Goal: Task Accomplishment & Management: Use online tool/utility

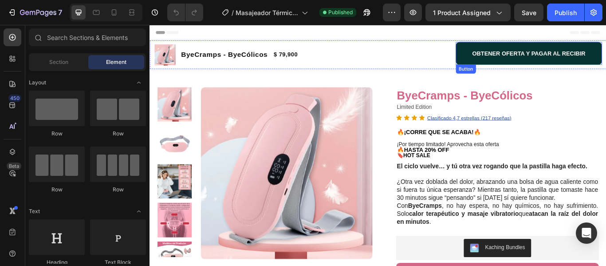
click at [513, 53] on button "OBTENER OFERTA Y PAGAR AL RECIBIR" at bounding box center [591, 58] width 170 height 27
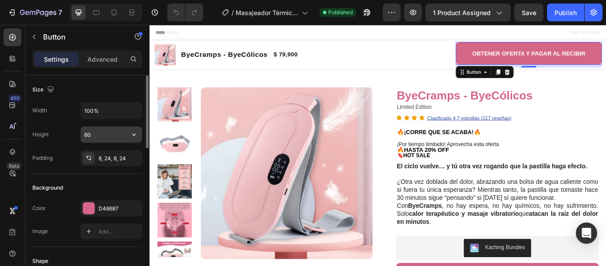
click at [115, 135] on input "60" at bounding box center [111, 134] width 61 height 16
click at [107, 55] on p "Advanced" at bounding box center [102, 59] width 30 height 9
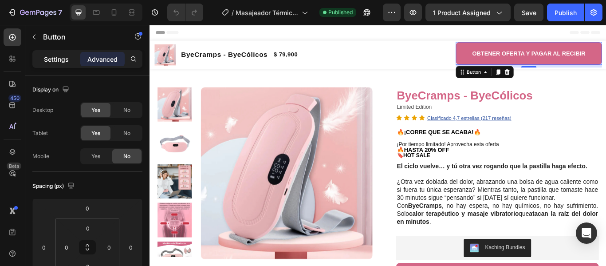
click at [70, 59] on div "Settings" at bounding box center [56, 59] width 44 height 14
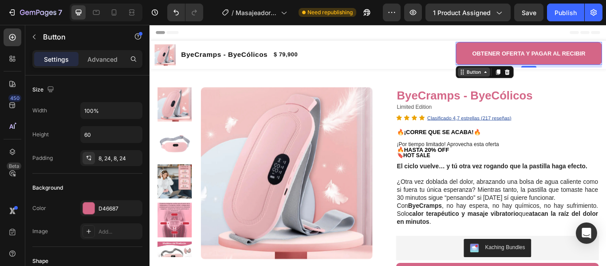
click at [527, 77] on div "Button" at bounding box center [527, 80] width 20 height 8
click at [527, 76] on div "Button" at bounding box center [527, 80] width 20 height 8
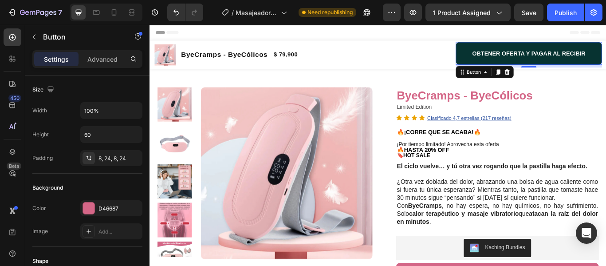
click at [506, 58] on button "OBTENER OFERTA Y PAGAR AL RECIBIR" at bounding box center [591, 58] width 170 height 27
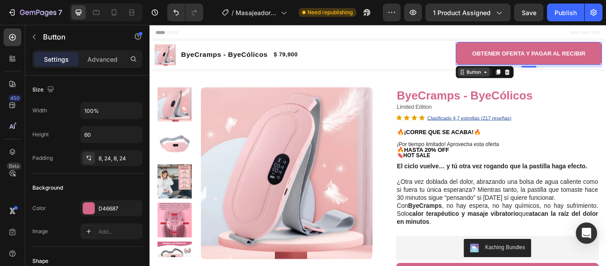
click at [521, 79] on div "Button" at bounding box center [527, 80] width 20 height 8
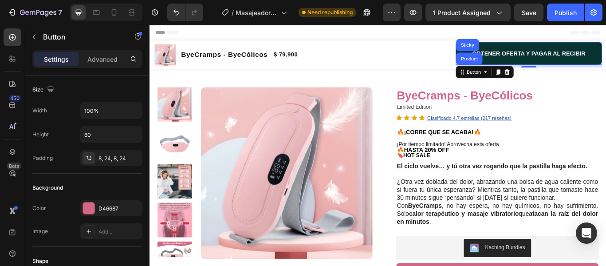
click at [566, 45] on button "OBTENER OFERTA Y PAGAR AL RECIBIR" at bounding box center [591, 58] width 170 height 27
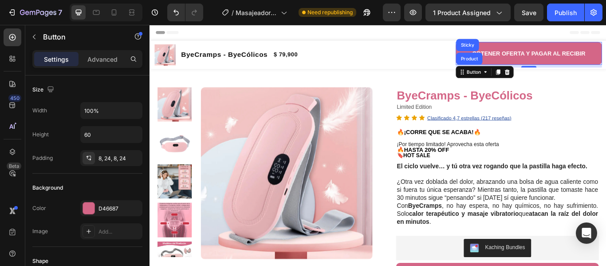
click at [445, 33] on div "Header" at bounding box center [416, 34] width 518 height 18
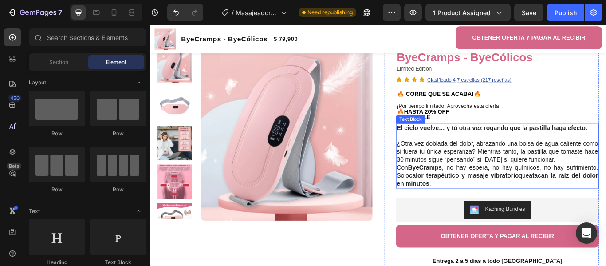
scroll to position [44, 0]
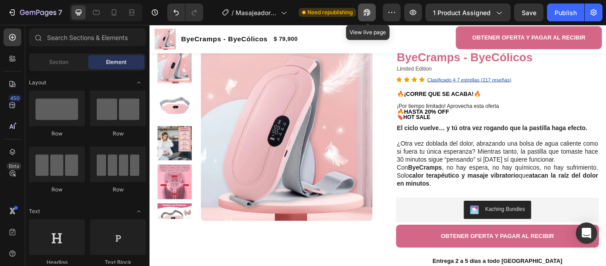
click at [369, 13] on icon "button" at bounding box center [367, 12] width 9 height 9
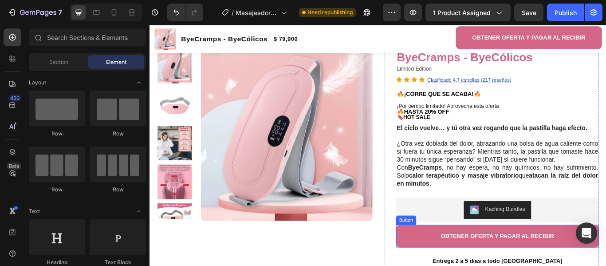
click at [440, 265] on button "OBTENER OFERTA Y PAGAR AL RECIBIR" at bounding box center [555, 271] width 237 height 27
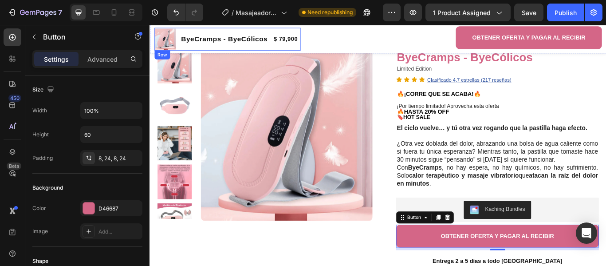
click at [291, 49] on div "Product Images ByeCramps - ByeCólicos Product Title $ 79,900 Product Price Prod…" at bounding box center [240, 41] width 170 height 27
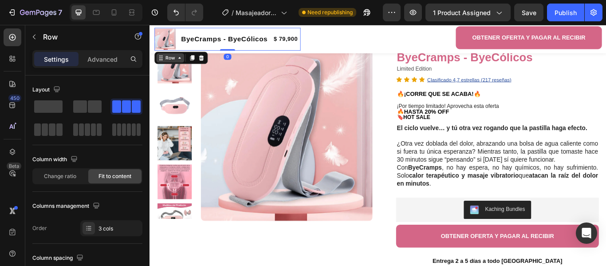
click at [181, 61] on div "Row" at bounding box center [173, 63] width 32 height 11
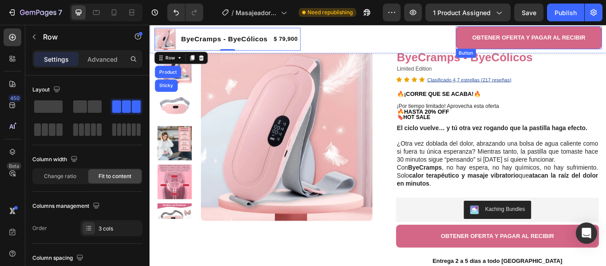
drag, startPoint x: 537, startPoint y: 28, endPoint x: 441, endPoint y: 36, distance: 96.2
click at [516, 28] on button "OBTENER OFERTA Y PAGAR AL RECIBIR" at bounding box center [591, 40] width 170 height 27
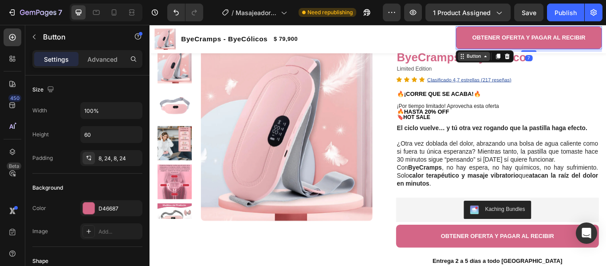
click at [527, 61] on div "Button" at bounding box center [527, 62] width 20 height 8
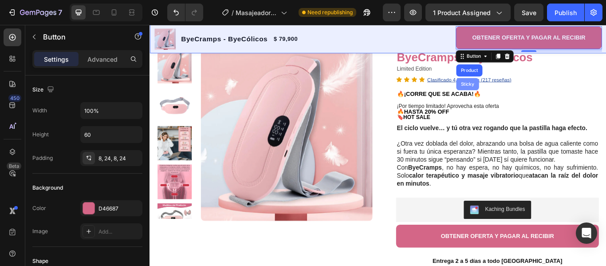
click at [516, 89] on div "Sticky" at bounding box center [520, 94] width 27 height 14
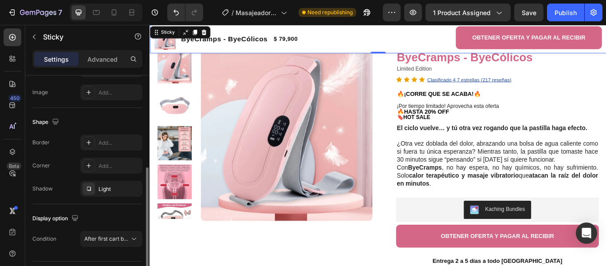
scroll to position [201, 0]
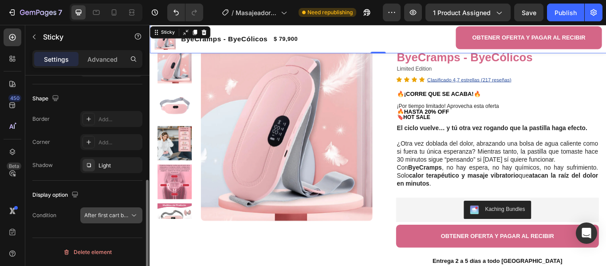
click at [130, 213] on icon at bounding box center [134, 215] width 9 height 9
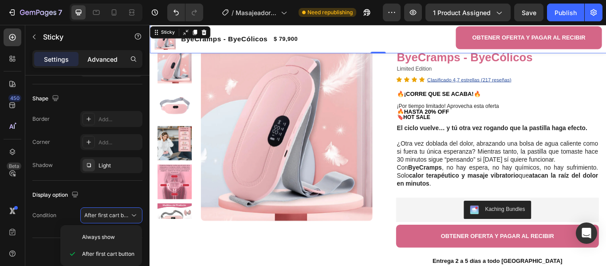
click at [99, 62] on p "Advanced" at bounding box center [102, 59] width 30 height 9
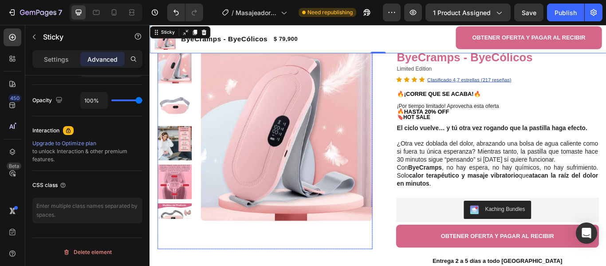
scroll to position [0, 0]
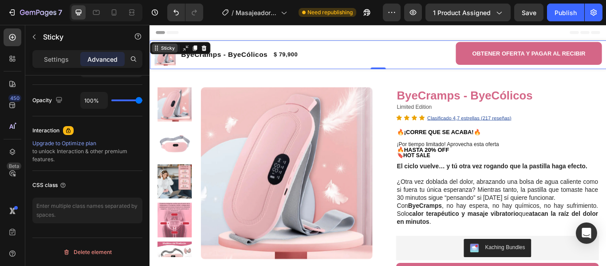
click at [170, 48] on div "Sticky" at bounding box center [171, 52] width 20 height 8
click at [58, 59] on p "Settings" at bounding box center [56, 59] width 25 height 9
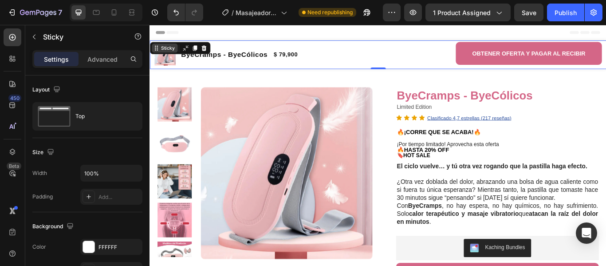
click at [179, 48] on div "Sticky" at bounding box center [171, 52] width 20 height 8
click at [170, 77] on div "Product Images" at bounding box center [178, 78] width 43 height 8
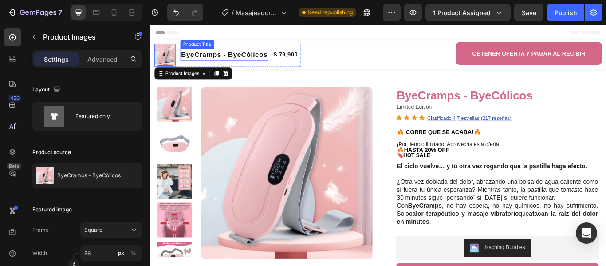
click at [211, 47] on div "ByeCramps - ByeCólicos Product Title" at bounding box center [236, 60] width 103 height 27
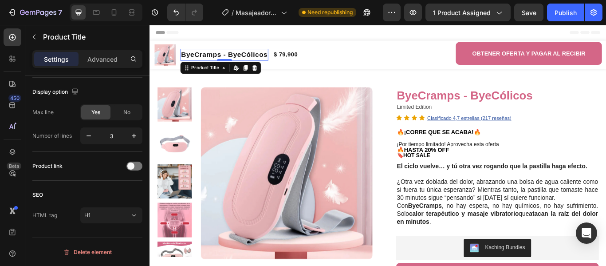
scroll to position [28, 0]
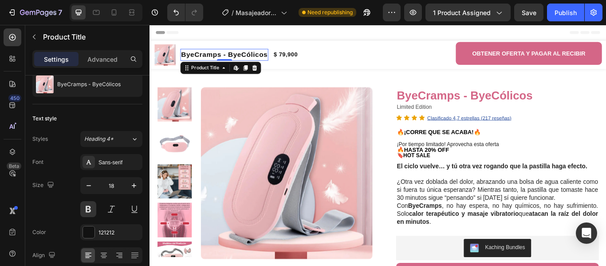
click at [250, 59] on h1 "ByeCramps - ByeCólicos" at bounding box center [236, 60] width 103 height 14
click at [223, 76] on div "Product Title" at bounding box center [214, 75] width 36 height 8
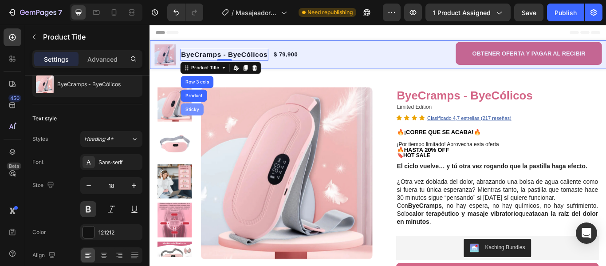
click at [193, 122] on div "Sticky" at bounding box center [199, 123] width 20 height 5
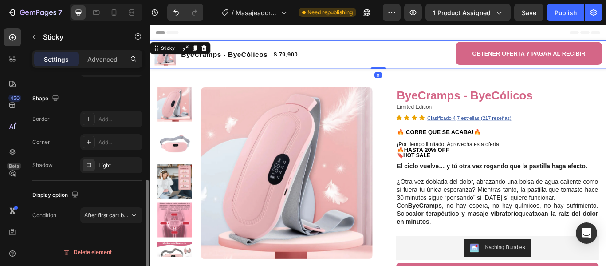
scroll to position [0, 0]
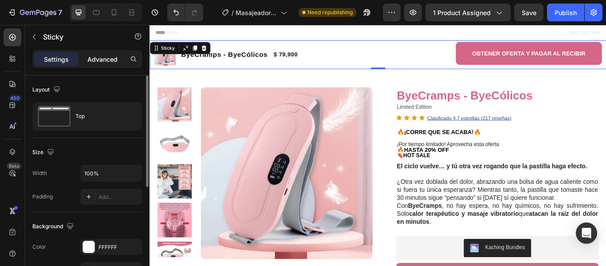
click at [107, 60] on p "Advanced" at bounding box center [102, 59] width 30 height 9
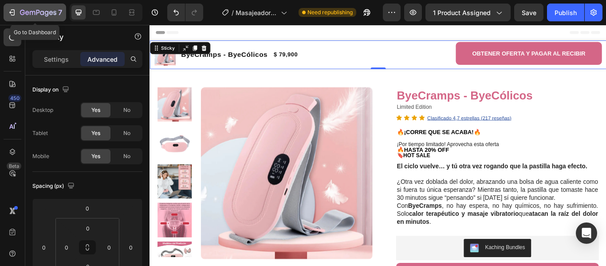
click at [12, 11] on icon "button" at bounding box center [12, 12] width 9 height 9
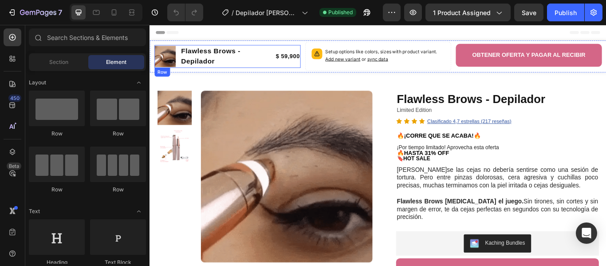
click at [180, 57] on div "Product Images Flawless Brows - Depilador Product Title $ 59,900 Product Price …" at bounding box center [240, 61] width 170 height 27
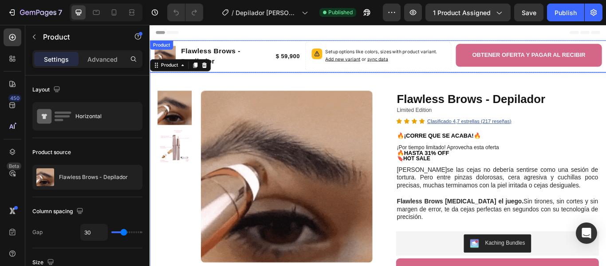
click at [169, 46] on div "Product" at bounding box center [163, 48] width 24 height 8
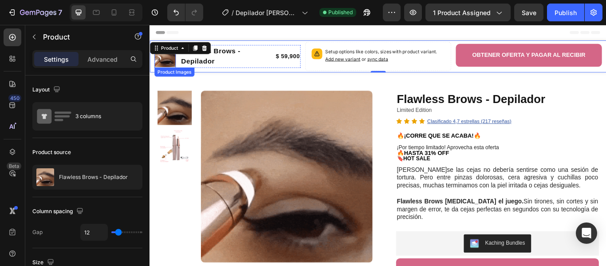
click at [177, 79] on div "Product Images" at bounding box center [178, 80] width 43 height 8
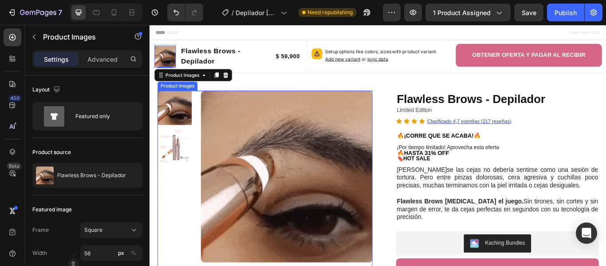
scroll to position [306, 0]
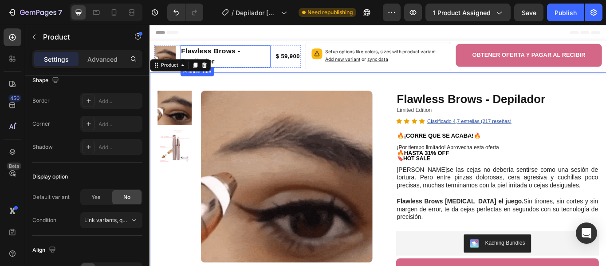
scroll to position [0, 0]
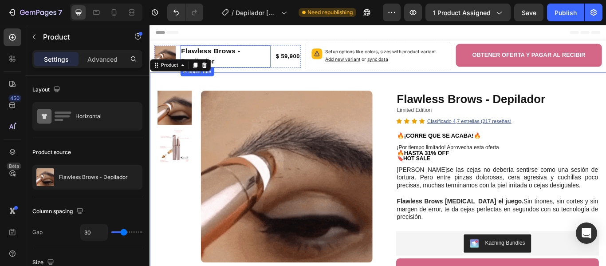
click at [207, 55] on h1 "Flawless Brows - Depilador" at bounding box center [237, 62] width 105 height 26
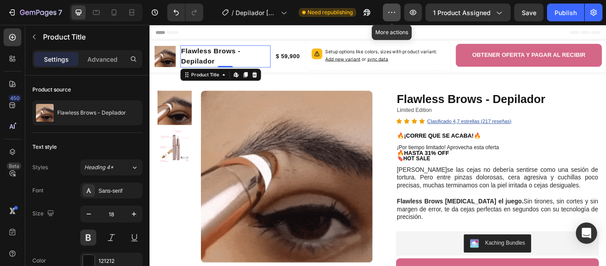
click at [393, 18] on button "button" at bounding box center [392, 13] width 18 height 18
